Goal: Transaction & Acquisition: Obtain resource

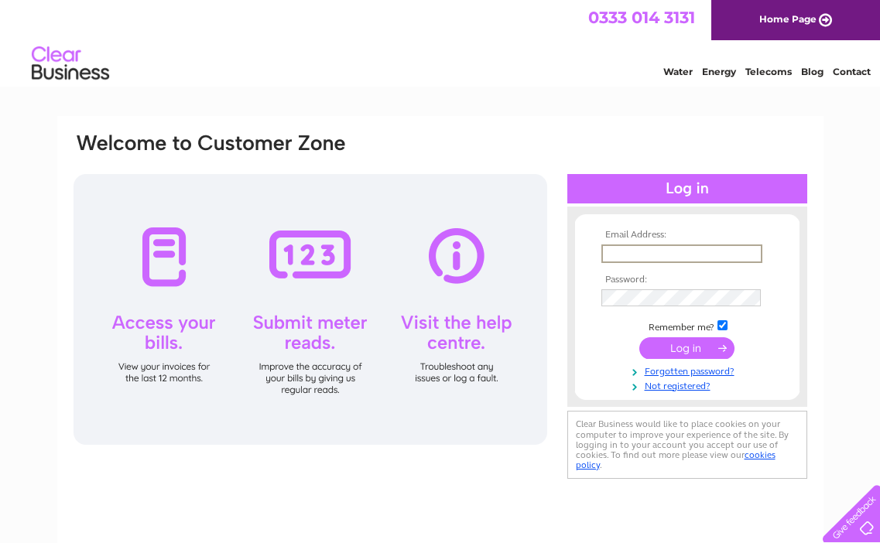
click at [631, 252] on input "text" at bounding box center [681, 254] width 161 height 19
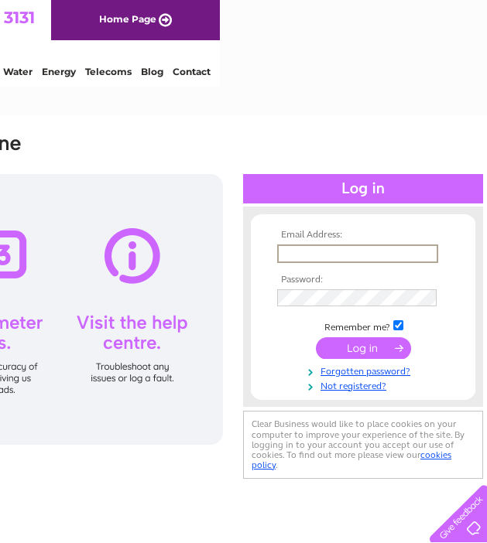
scroll to position [0, 269]
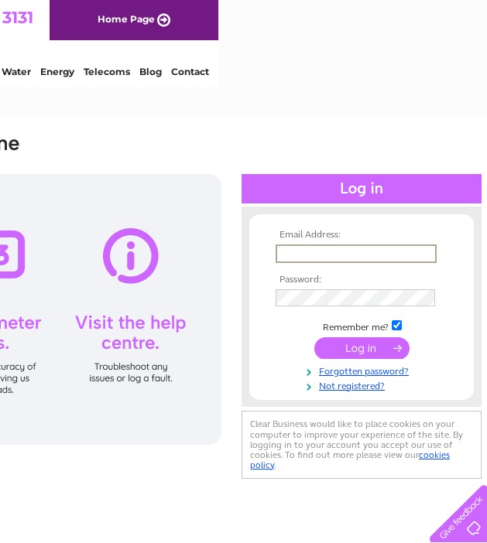
click at [325, 257] on input "text" at bounding box center [356, 254] width 161 height 19
type input "D"
type input "deacon1788@yahoo.com"
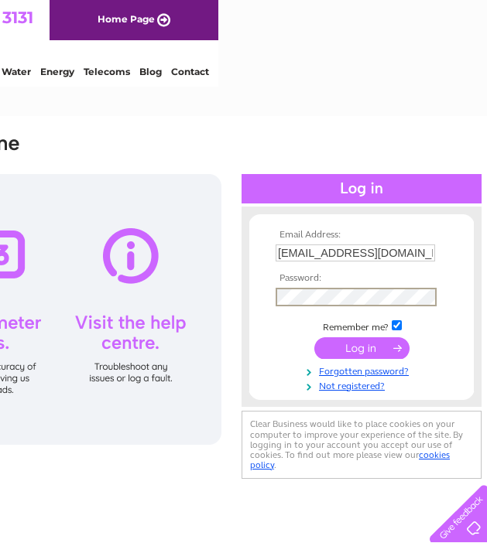
click at [359, 343] on input "submit" at bounding box center [361, 348] width 95 height 22
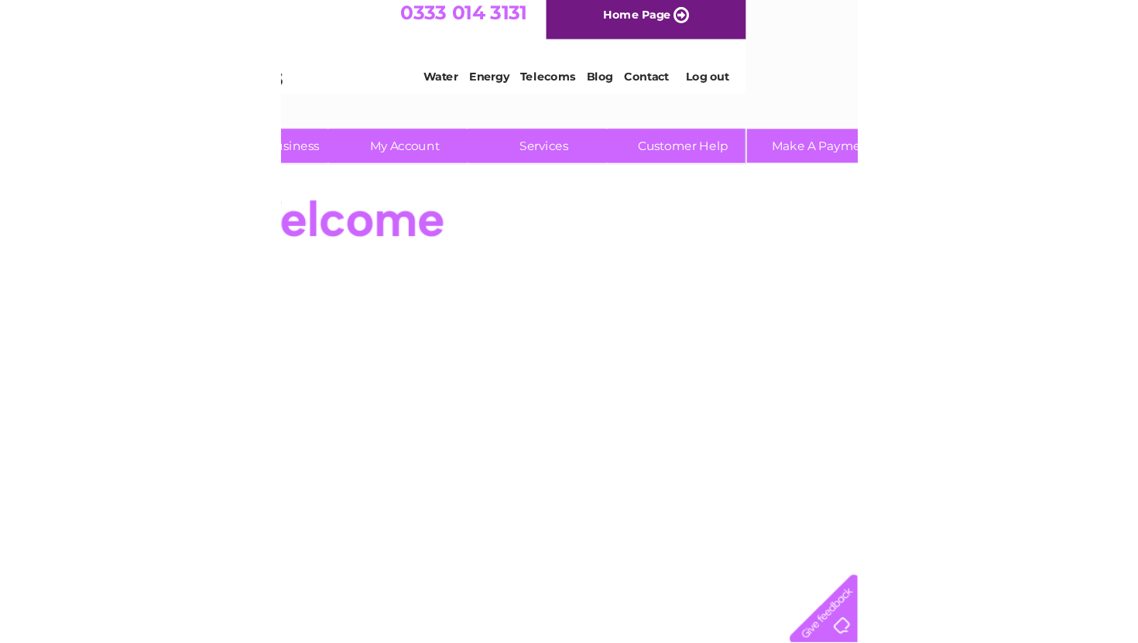
scroll to position [7, 0]
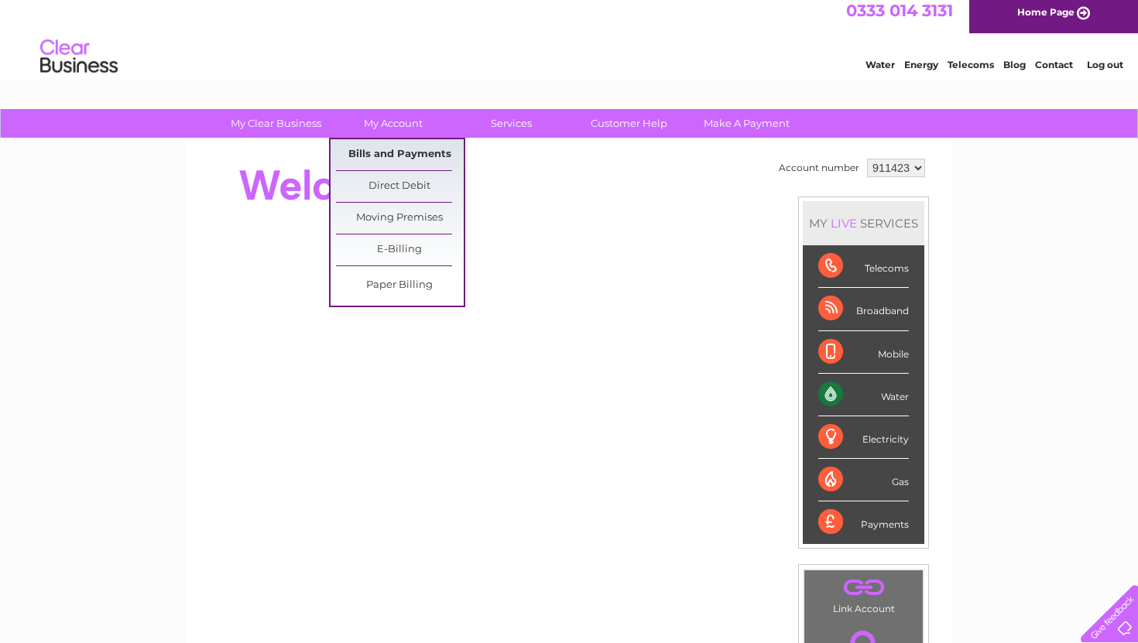
click at [409, 152] on link "Bills and Payments" at bounding box center [400, 154] width 128 height 31
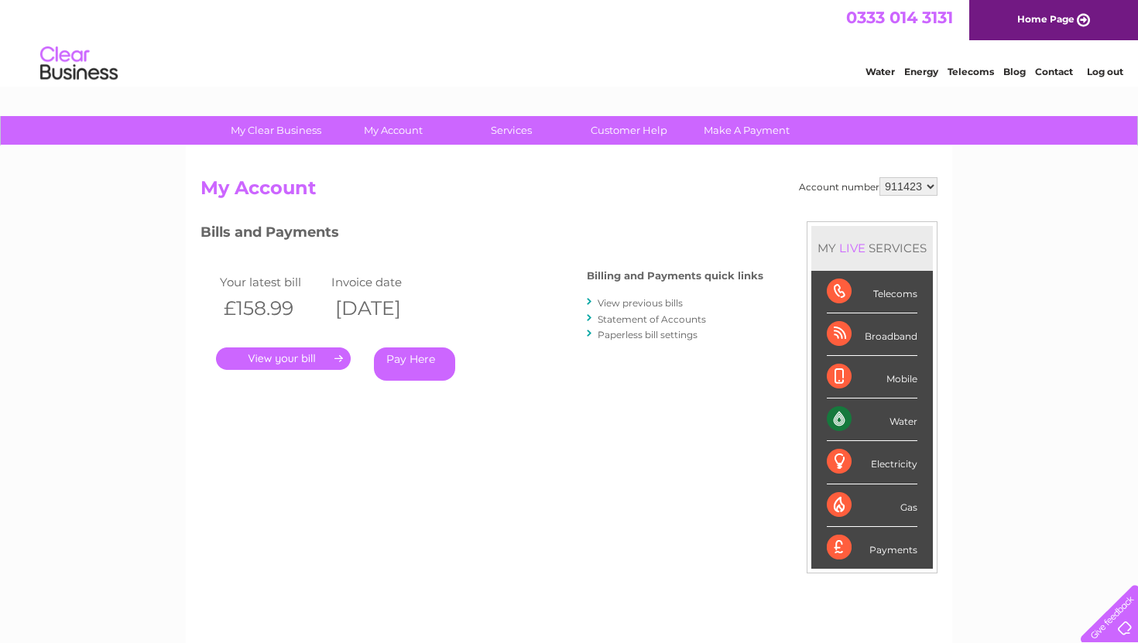
click at [649, 299] on link "View previous bills" at bounding box center [639, 303] width 85 height 12
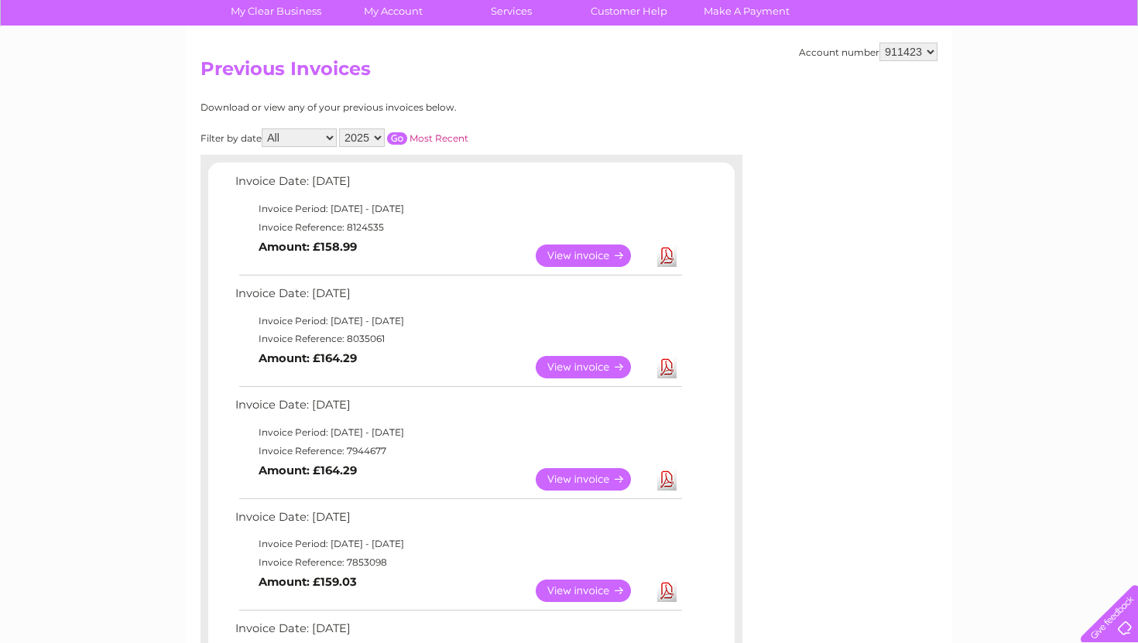
scroll to position [97, 0]
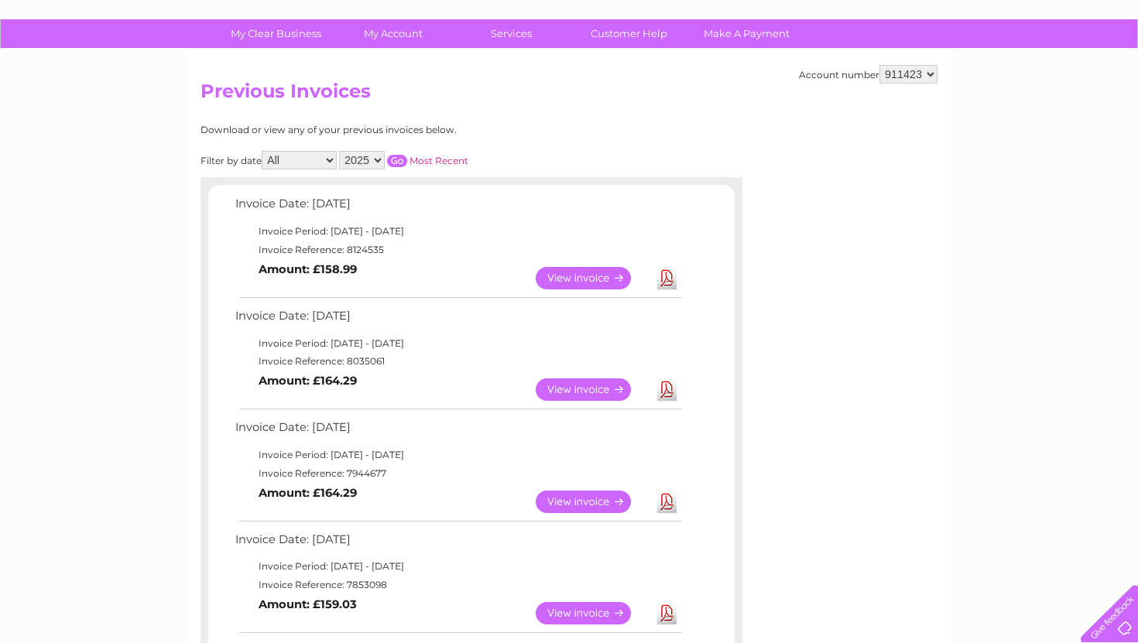
click at [566, 501] on link "View" at bounding box center [593, 502] width 114 height 22
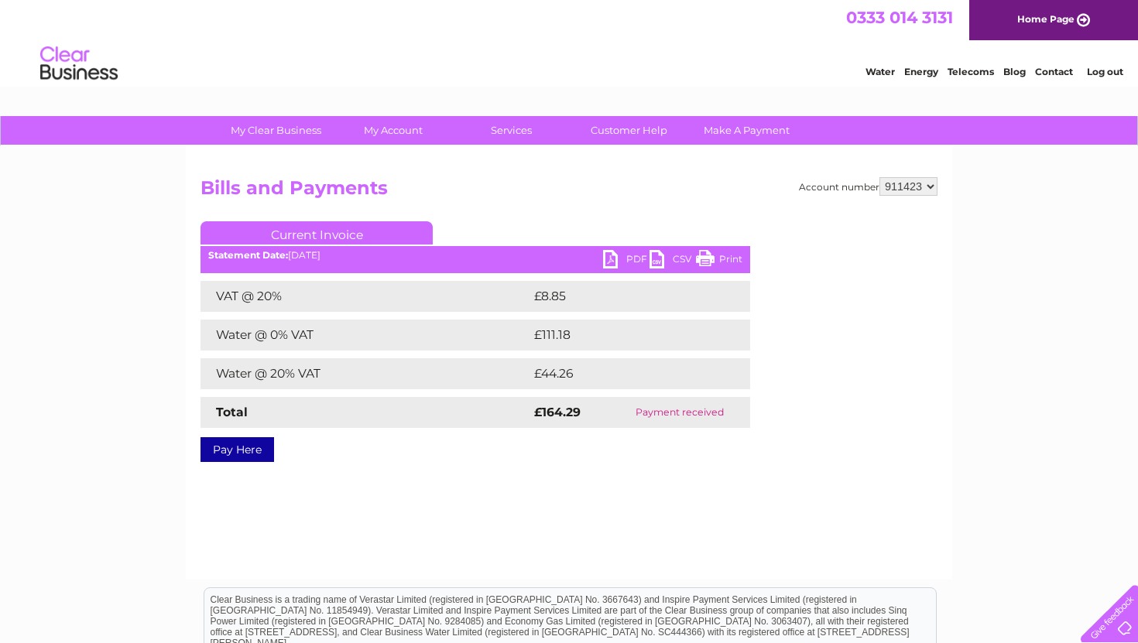
click at [623, 262] on link "PDF" at bounding box center [626, 261] width 46 height 22
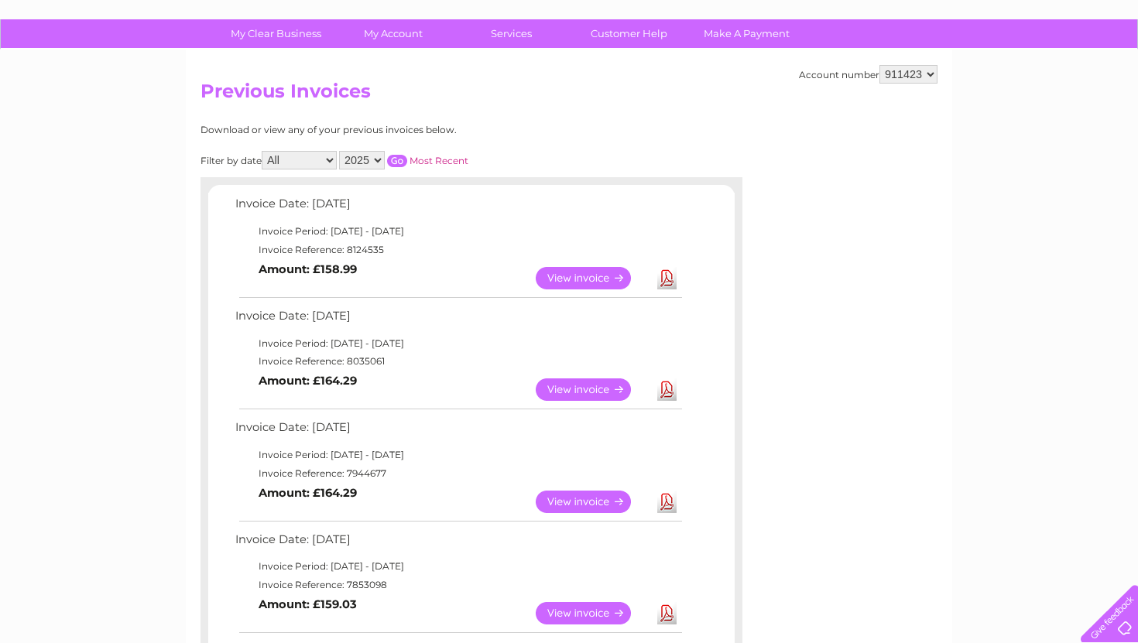
click at [902, 67] on select "911423 911551" at bounding box center [908, 74] width 58 height 19
select select "911551"
click at [881, 65] on select "911423 911551" at bounding box center [908, 74] width 58 height 19
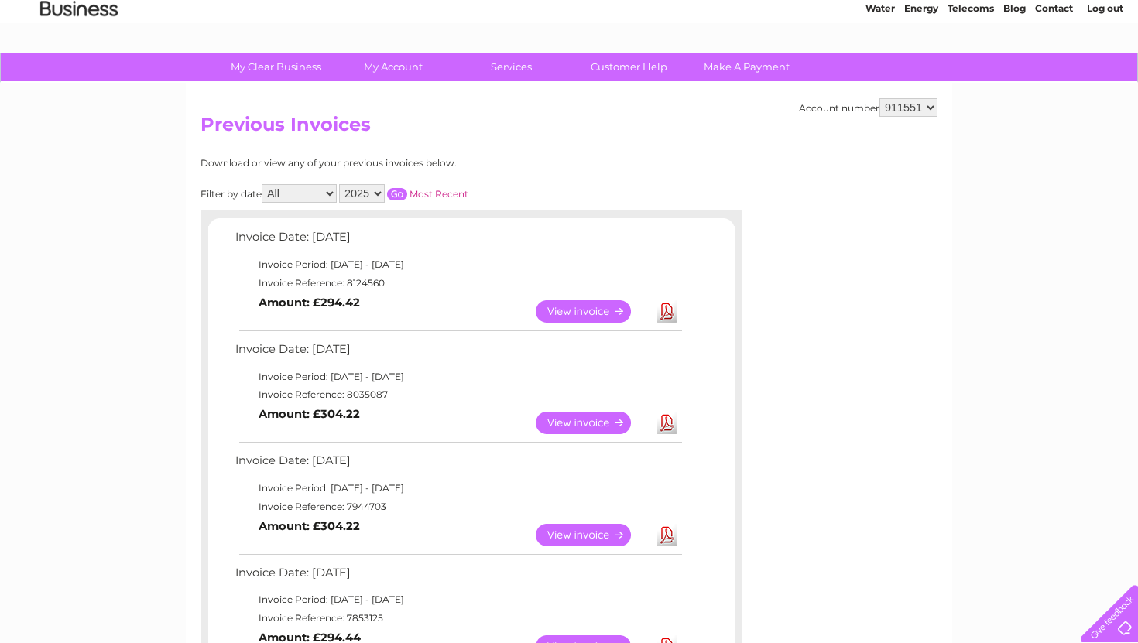
click at [576, 533] on link "View" at bounding box center [593, 535] width 114 height 22
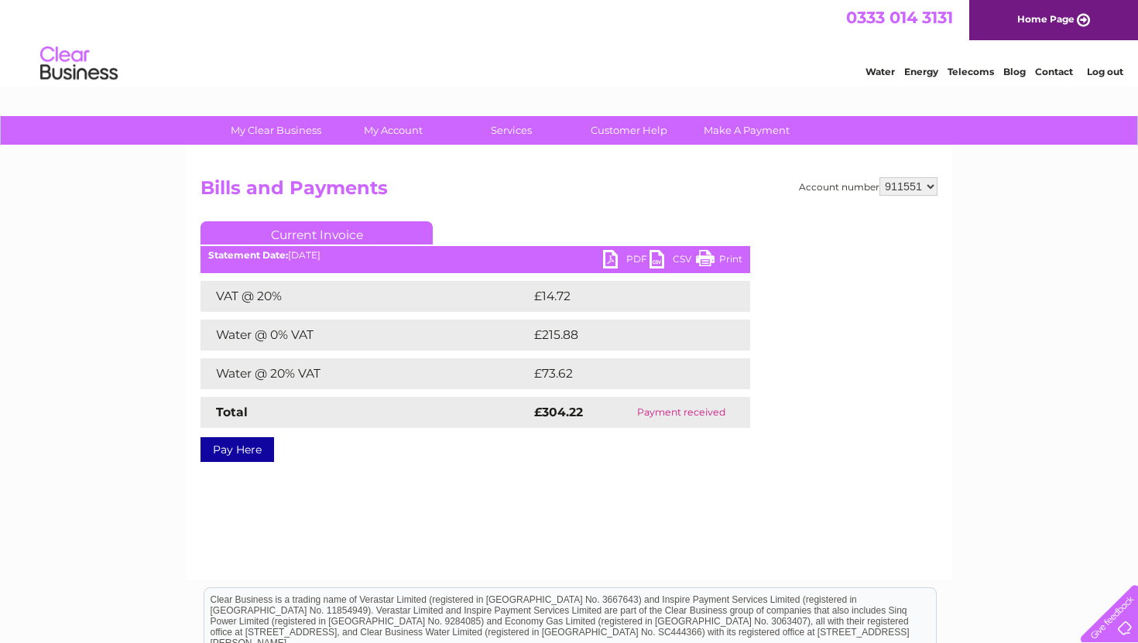
click at [627, 258] on link "PDF" at bounding box center [626, 261] width 46 height 22
